Goal: Transaction & Acquisition: Purchase product/service

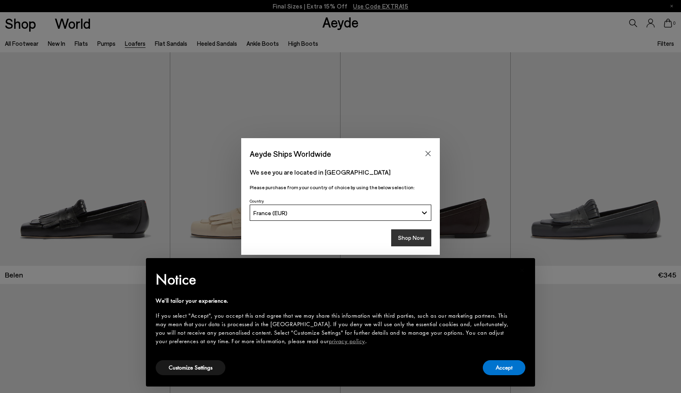
click at [417, 240] on button "Shop Now" at bounding box center [411, 238] width 40 height 17
click at [500, 367] on button "Accept" at bounding box center [504, 368] width 43 height 15
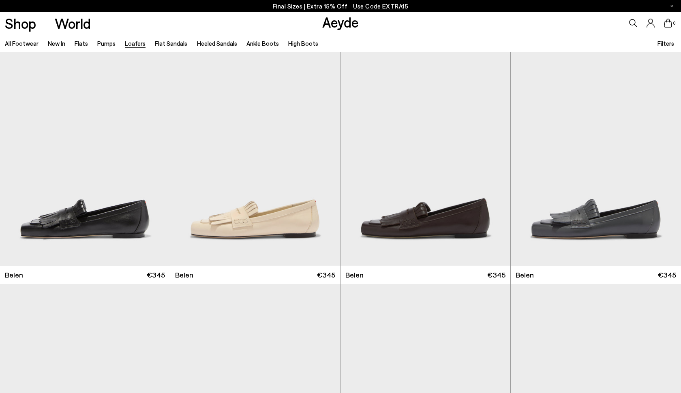
click at [296, 6] on p "Final Sizes | Extra 15% Off Use Code EXTRA15" at bounding box center [341, 6] width 136 height 10
click at [323, 165] on div "Next slide" at bounding box center [324, 162] width 24 height 24
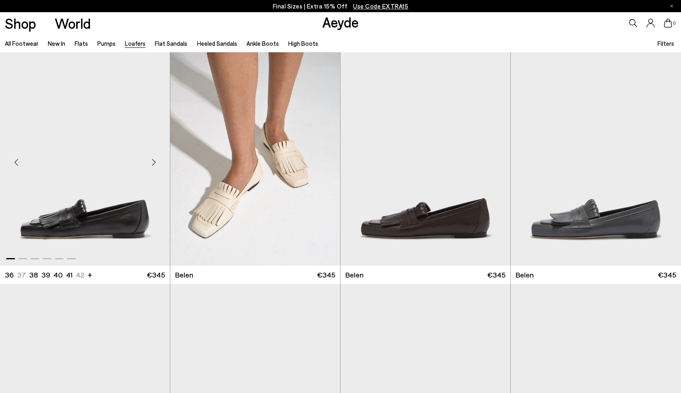
click at [155, 159] on div "Next slide" at bounding box center [154, 162] width 24 height 24
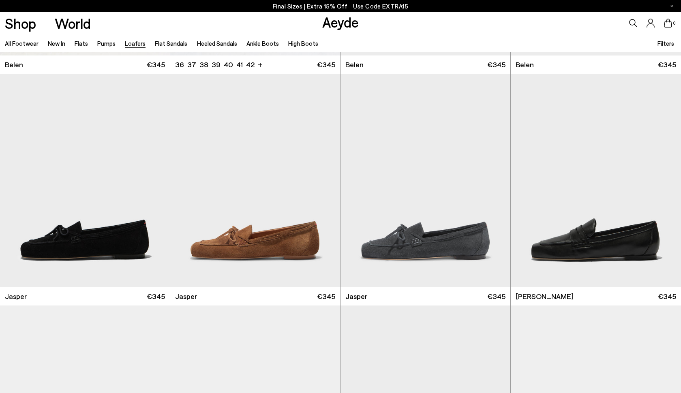
scroll to position [293, 0]
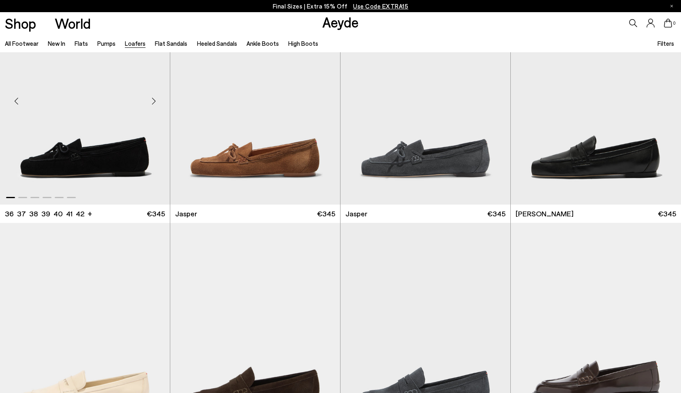
click at [154, 102] on div "Next slide" at bounding box center [154, 101] width 24 height 24
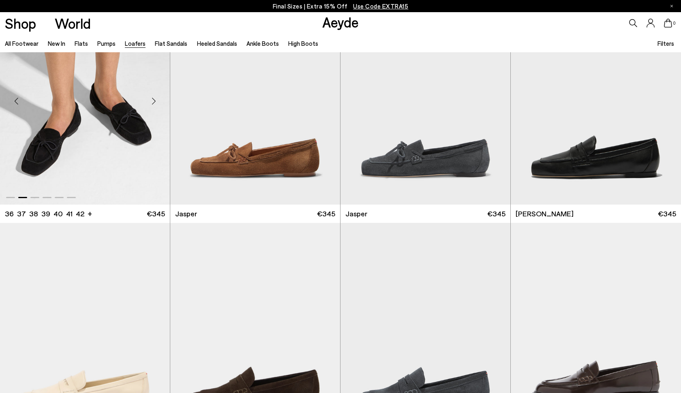
scroll to position [423, 0]
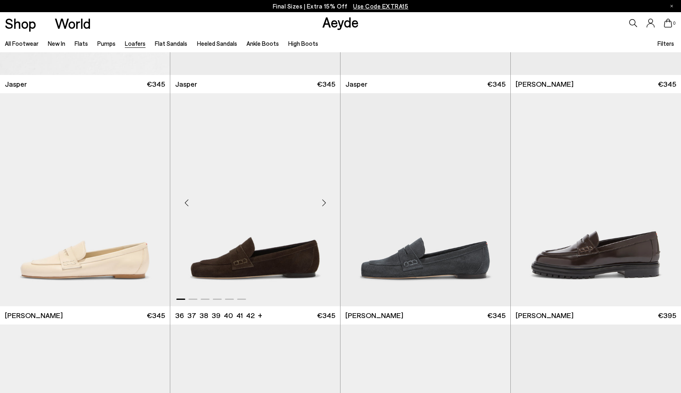
click at [327, 204] on div "Next slide" at bounding box center [324, 203] width 24 height 24
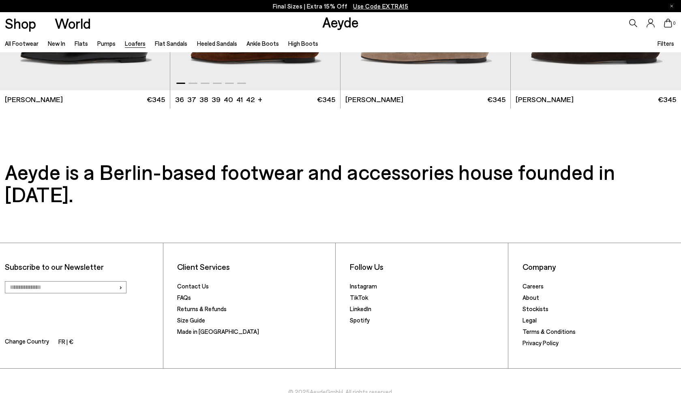
scroll to position [1798, 0]
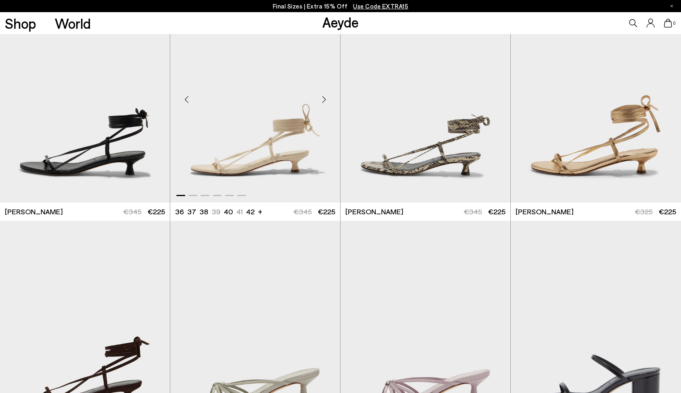
scroll to position [268, 0]
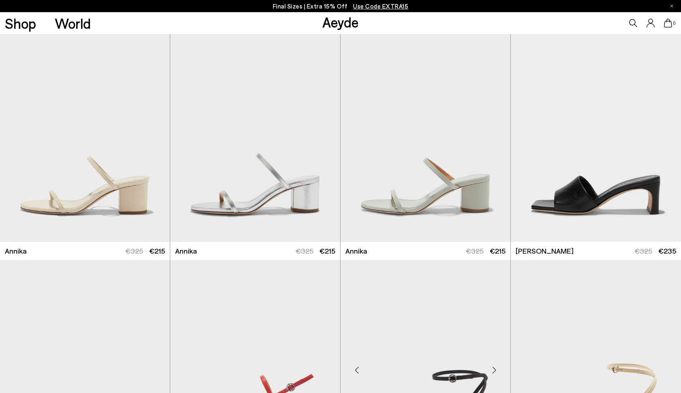
scroll to position [972, 0]
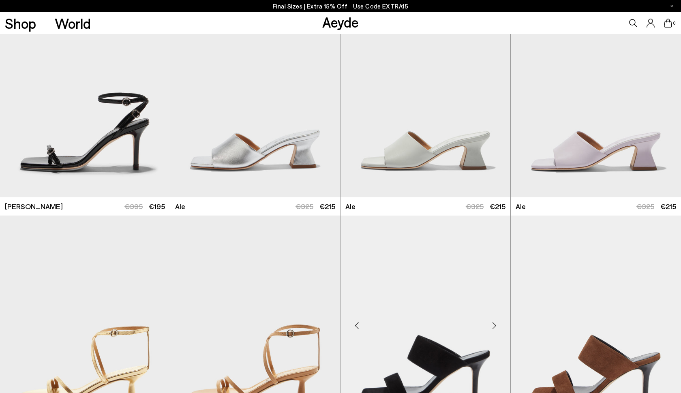
scroll to position [2164, 0]
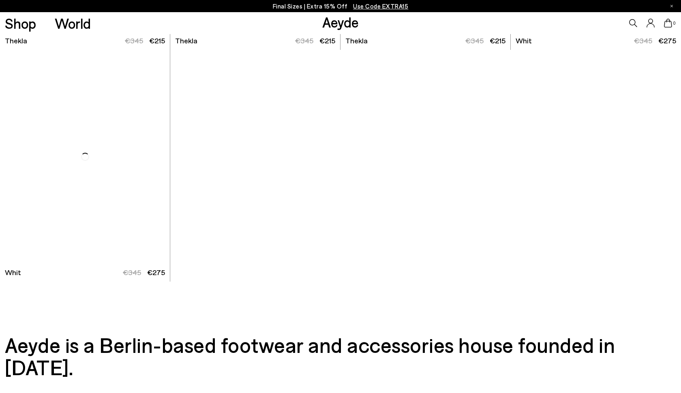
scroll to position [5583, 0]
